Goal: Transaction & Acquisition: Subscribe to service/newsletter

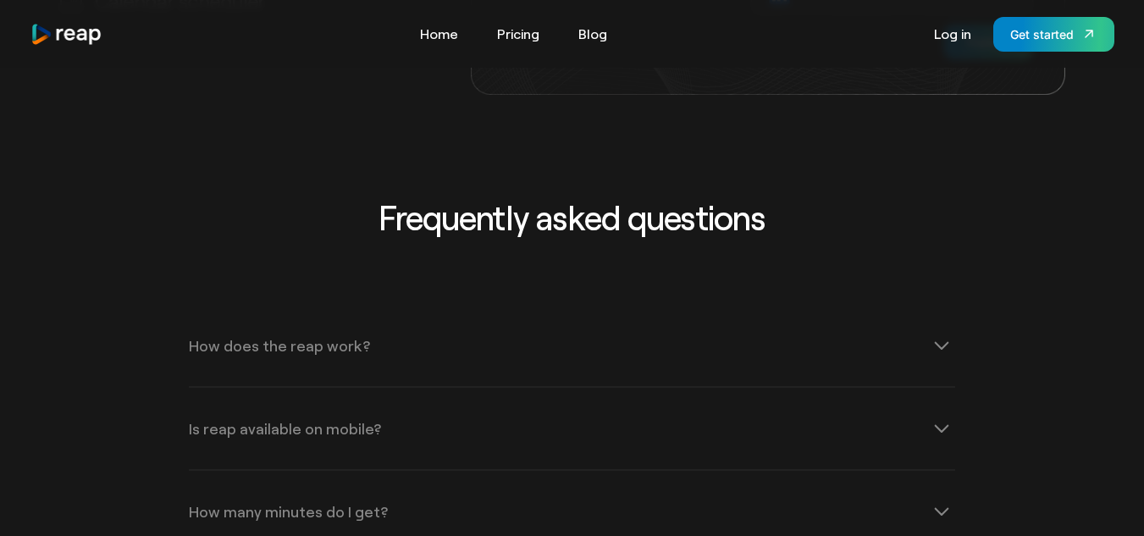
scroll to position [5165, 0]
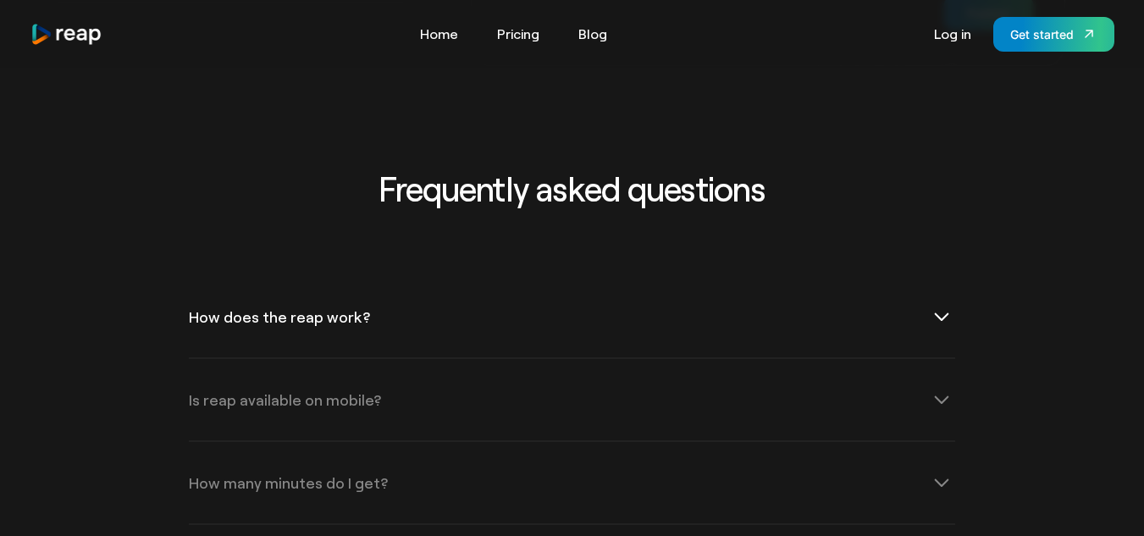
click at [940, 303] on icon at bounding box center [941, 316] width 27 height 27
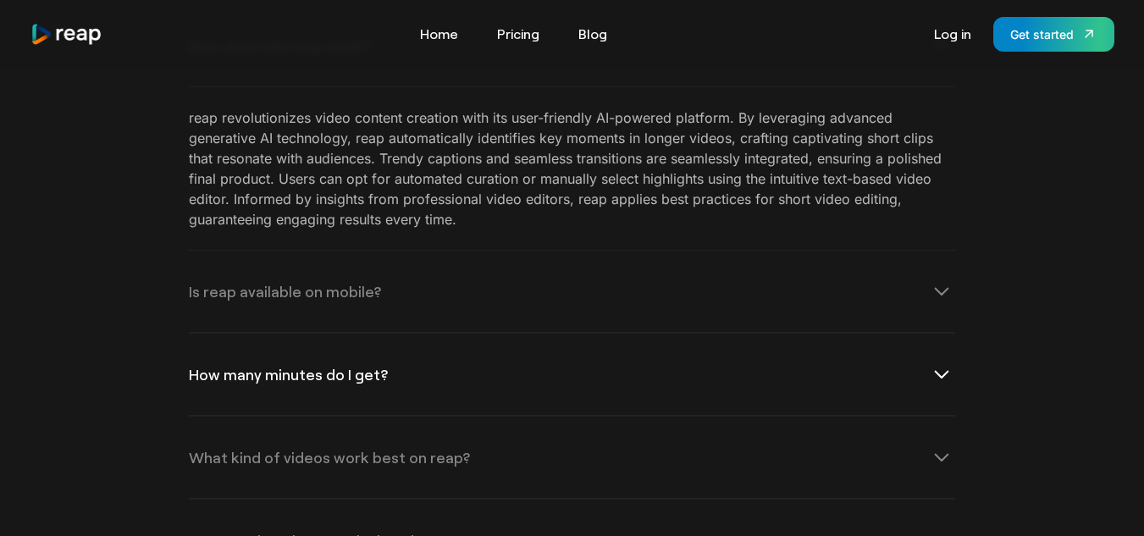
scroll to position [5504, 0]
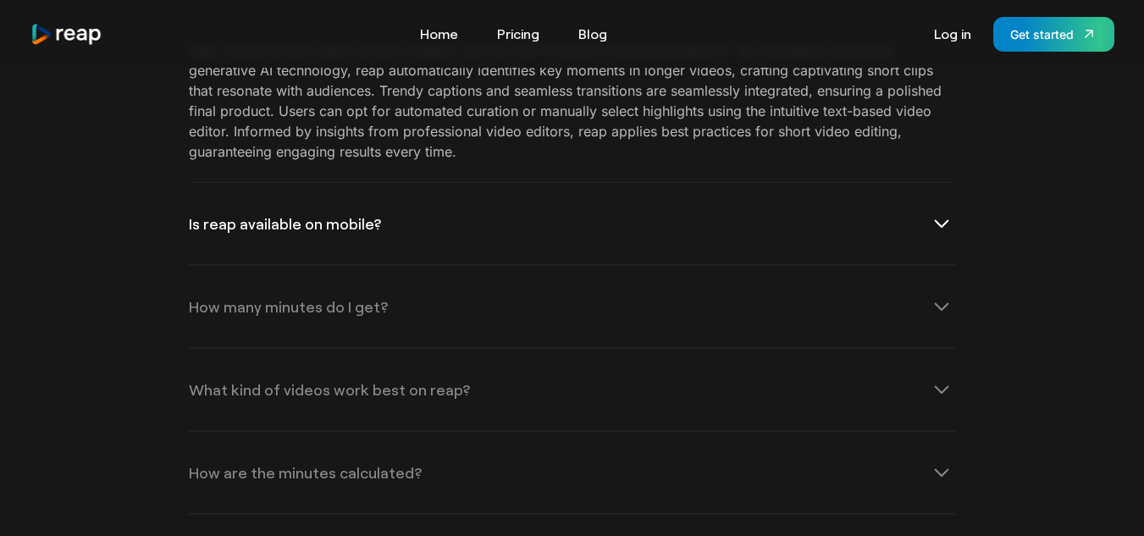
click at [317, 216] on div "Is reap available on mobile?" at bounding box center [285, 223] width 192 height 15
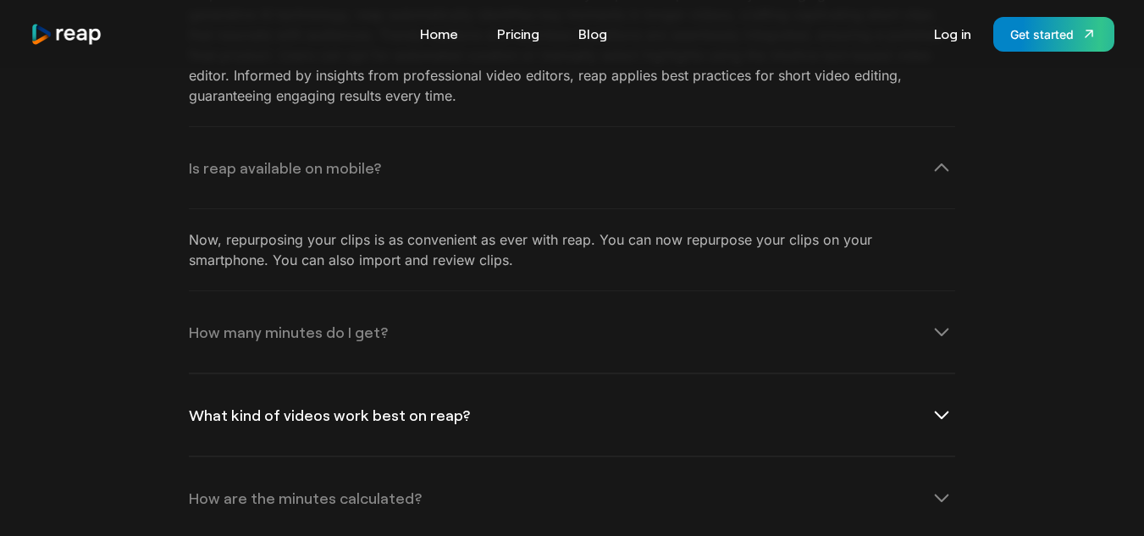
scroll to position [5588, 0]
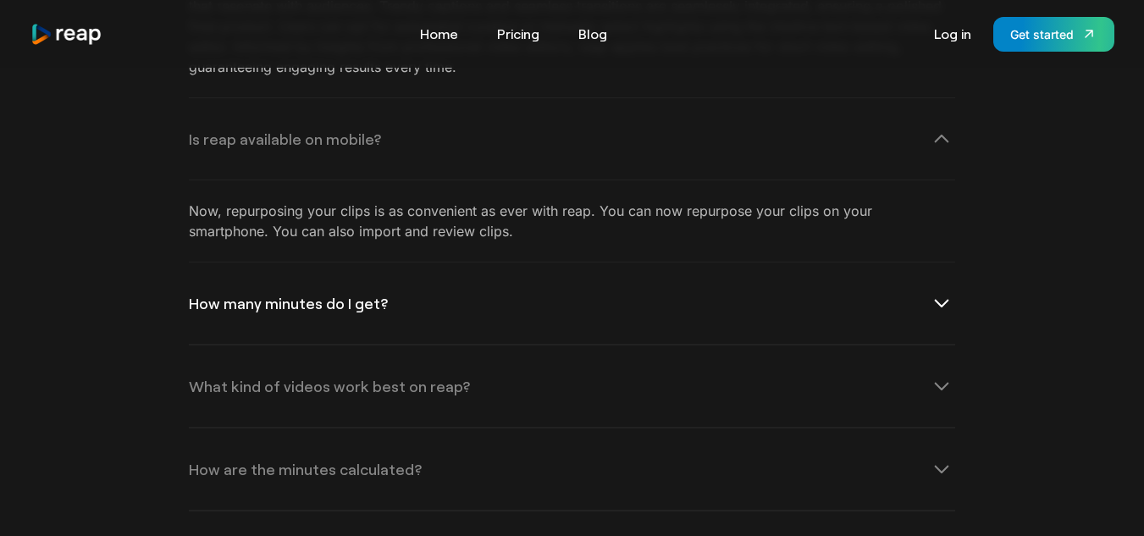
click at [306, 295] on div "How many minutes do I get?" at bounding box center [288, 302] width 199 height 15
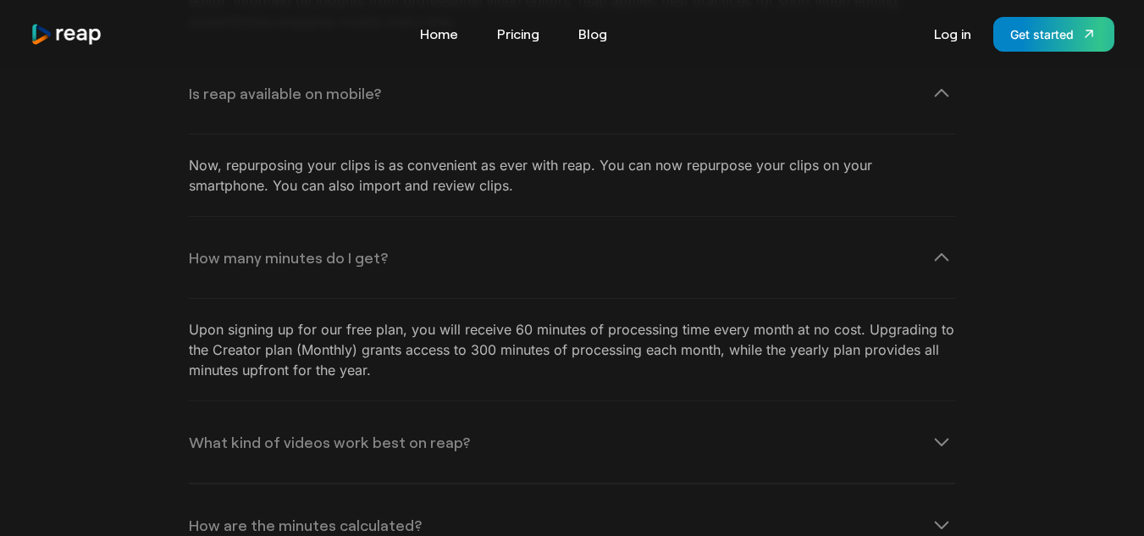
scroll to position [5673, 0]
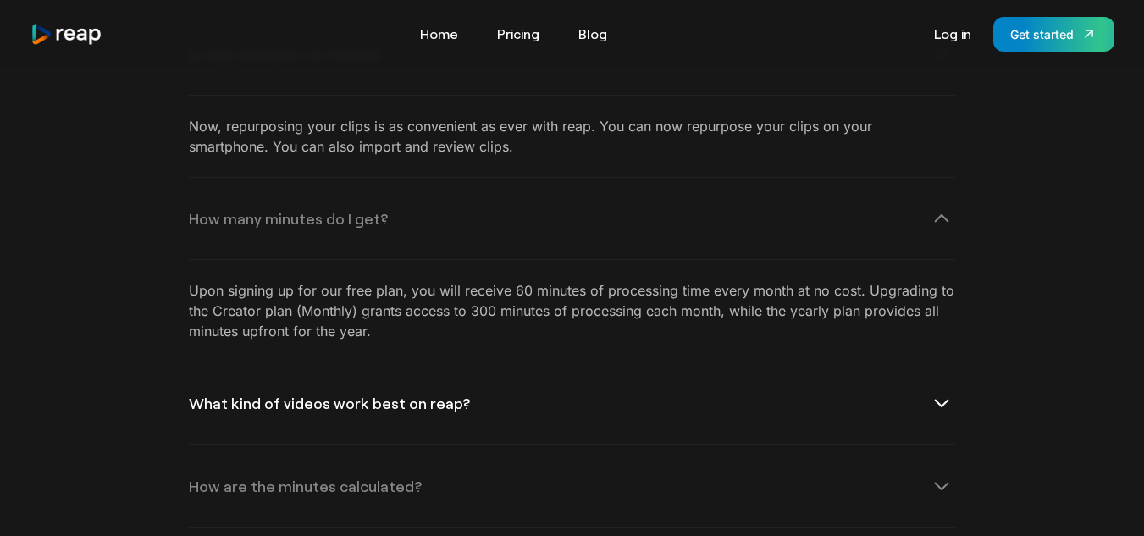
click at [361, 395] on div "What kind of videos work best on reap?" at bounding box center [329, 402] width 281 height 15
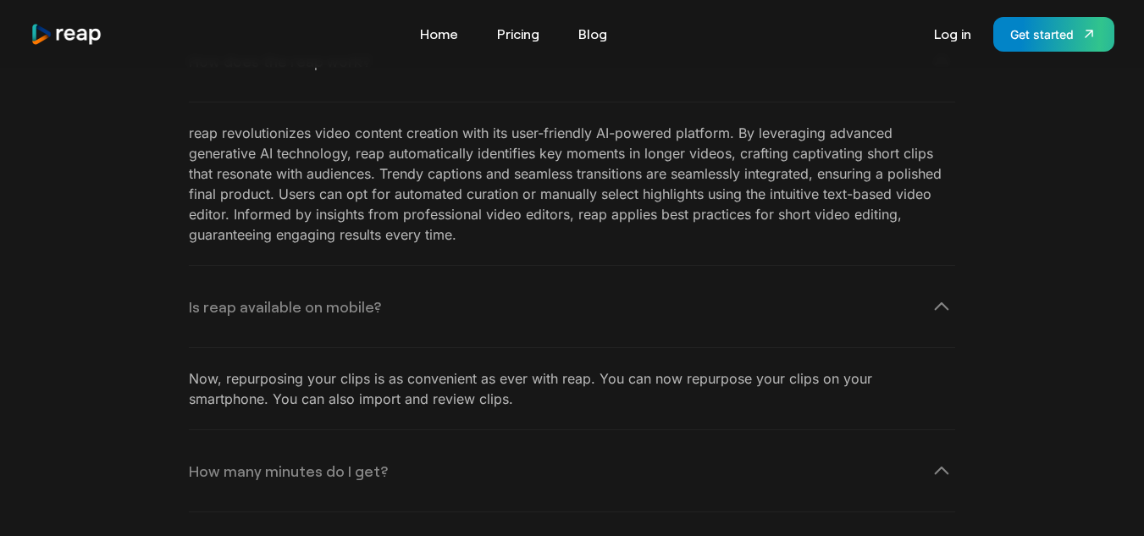
scroll to position [5419, 0]
click at [1042, 32] on div "Get started" at bounding box center [1042, 34] width 64 height 18
